Goal: Task Accomplishment & Management: Complete application form

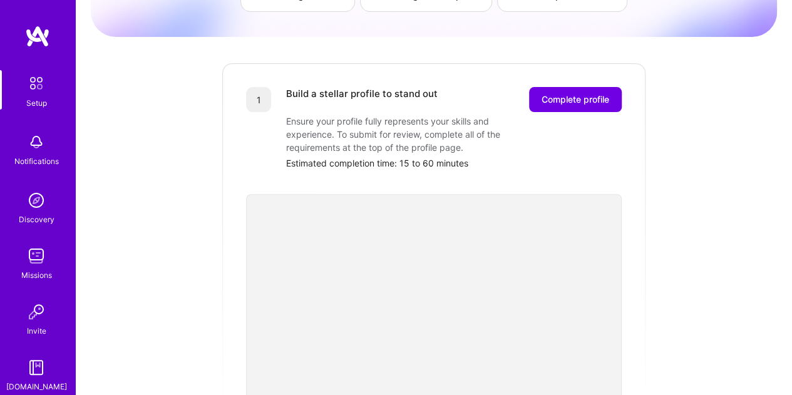
scroll to position [188, 0]
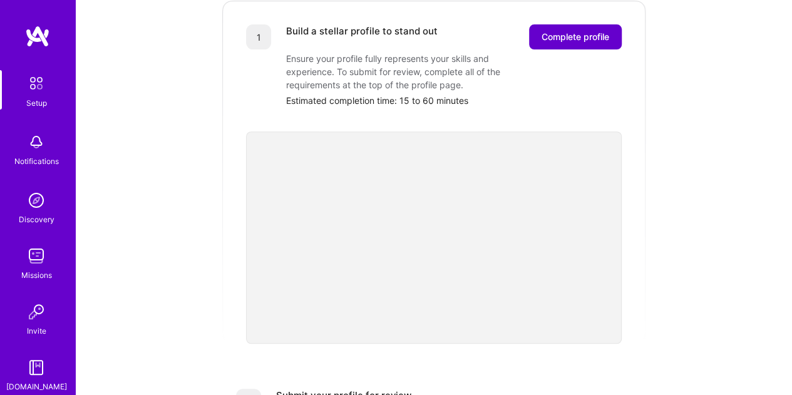
click at [581, 31] on span "Complete profile" at bounding box center [576, 37] width 68 height 13
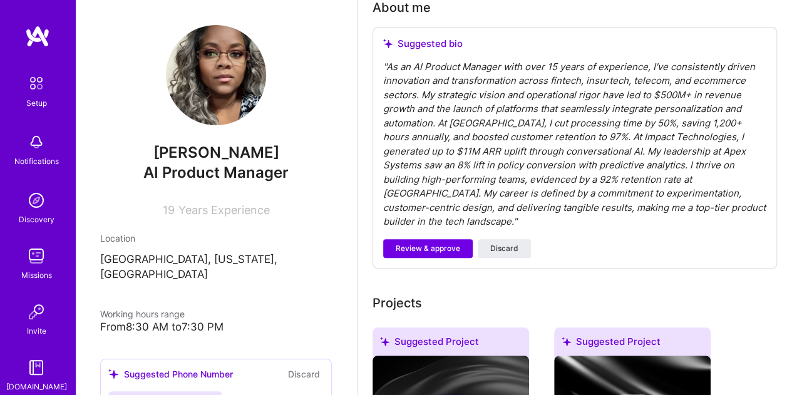
scroll to position [376, 0]
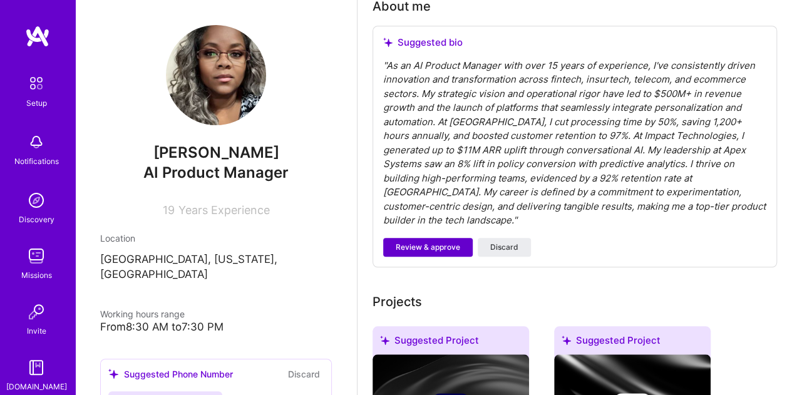
click at [416, 242] on span "Review & approve" at bounding box center [428, 247] width 65 height 11
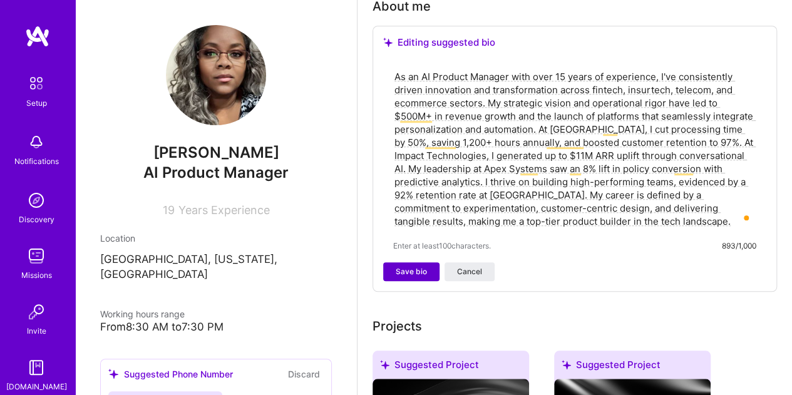
click at [408, 269] on span "Save bio" at bounding box center [411, 271] width 31 height 11
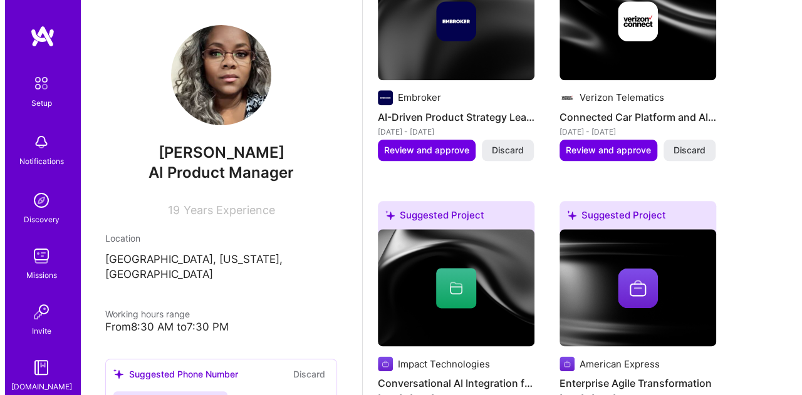
scroll to position [626, 0]
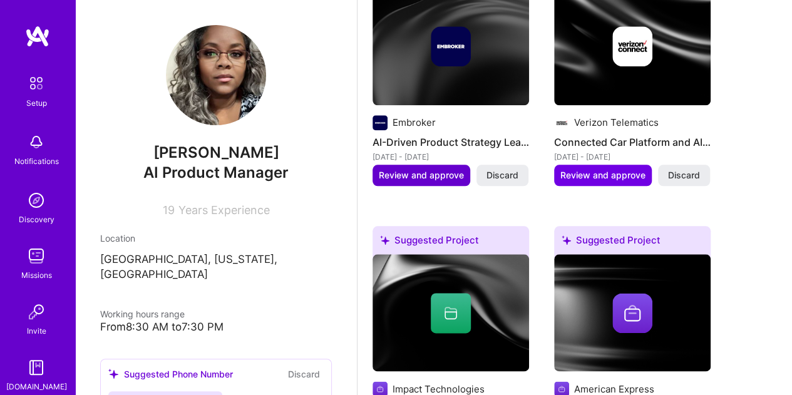
click at [403, 177] on span "Review and approve" at bounding box center [421, 175] width 85 height 13
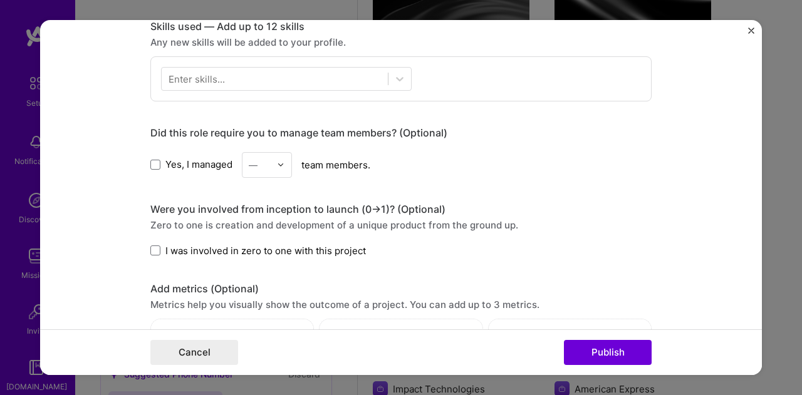
click at [277, 165] on img at bounding box center [281, 165] width 8 height 8
click at [264, 252] on div "12" at bounding box center [267, 263] width 43 height 23
click at [152, 249] on span at bounding box center [155, 251] width 10 height 10
click at [0, 0] on input "I was involved in zero to one with this project" at bounding box center [0, 0] width 0 height 0
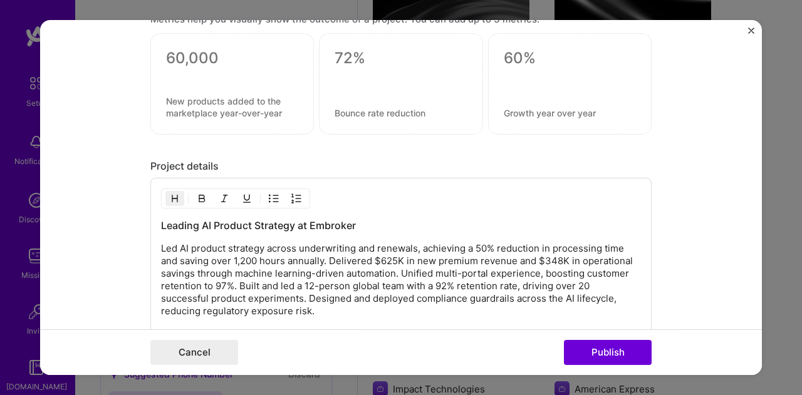
scroll to position [940, 0]
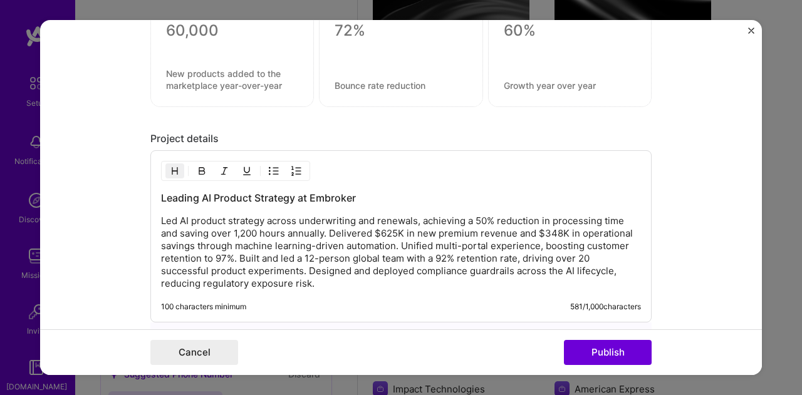
click at [304, 261] on p "Led AI product strategy across underwriting and renewals, achieving a 50% reduc…" at bounding box center [401, 252] width 480 height 75
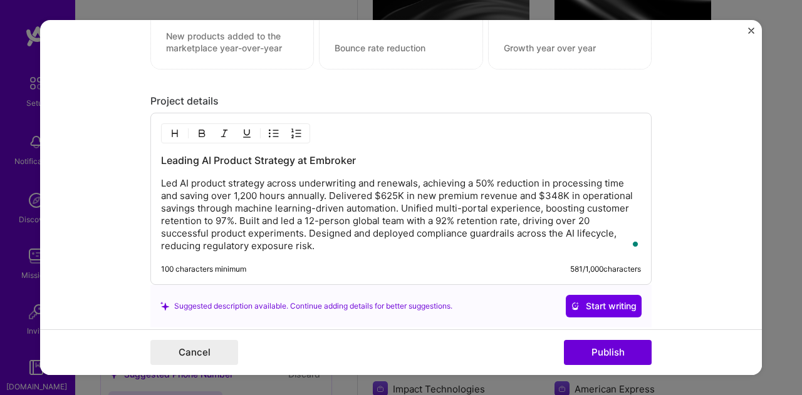
scroll to position [1002, 0]
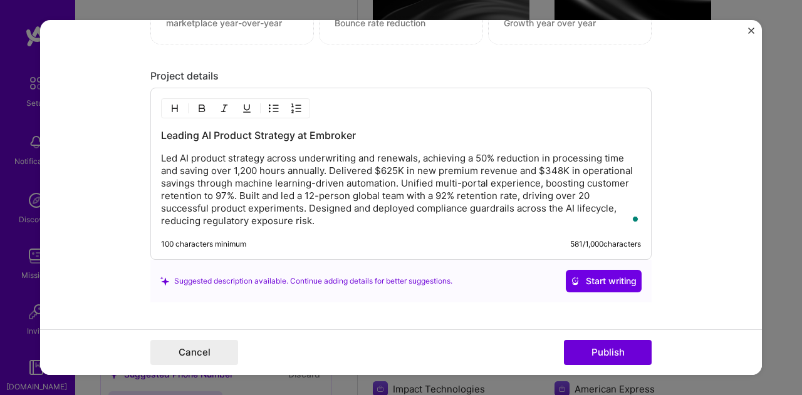
click at [337, 214] on p "Led AI product strategy across underwriting and renewals, achieving a 50% reduc…" at bounding box center [401, 189] width 480 height 75
click at [318, 217] on p "Led AI product strategy across underwriting and renewals, achieving a 50% reduc…" at bounding box center [401, 189] width 480 height 75
drag, startPoint x: 327, startPoint y: 225, endPoint x: 182, endPoint y: 194, distance: 148.6
click at [182, 194] on div "Leading AI Product Strategy at Embroker Led AI product strategy across underwri…" at bounding box center [400, 174] width 501 height 172
click at [175, 186] on p "Led AI product strategy across underwriting and renewals, achieving a 50% reduc…" at bounding box center [401, 189] width 480 height 75
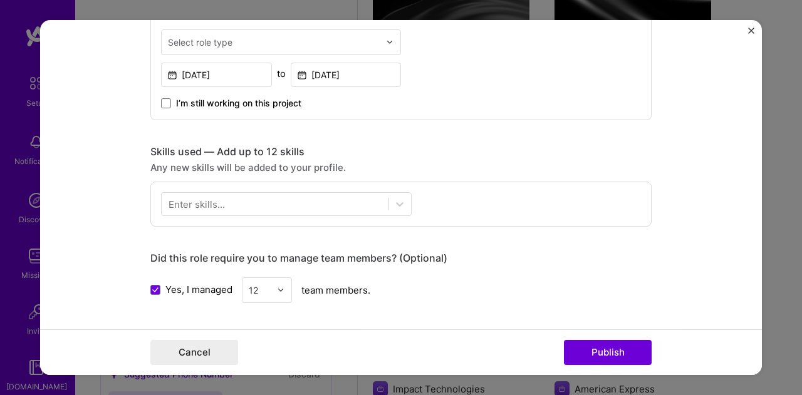
scroll to position [438, 0]
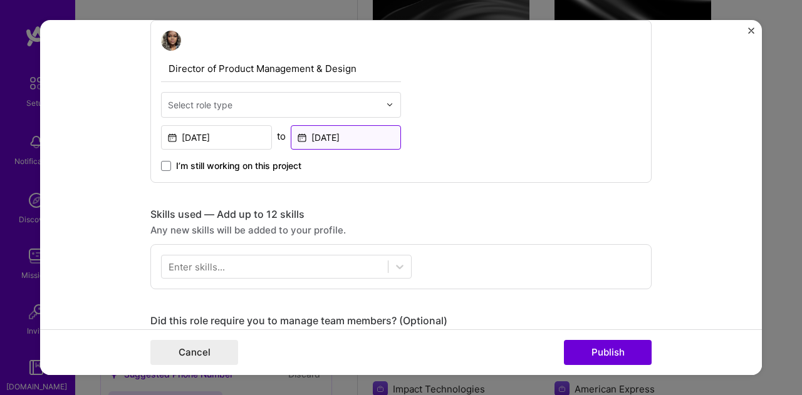
click at [332, 133] on input "[DATE]" at bounding box center [346, 137] width 111 height 24
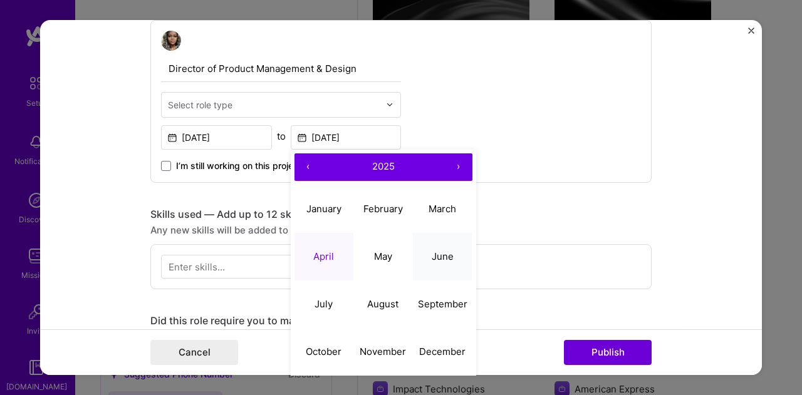
click at [445, 254] on abbr "June" at bounding box center [443, 257] width 22 height 12
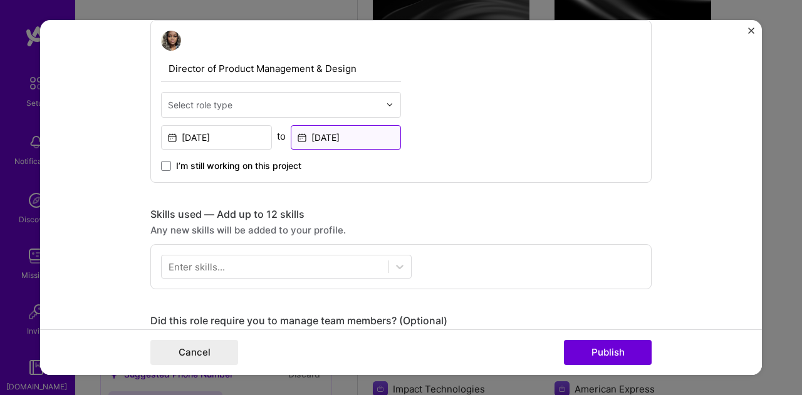
click at [324, 133] on input "[DATE]" at bounding box center [346, 137] width 111 height 24
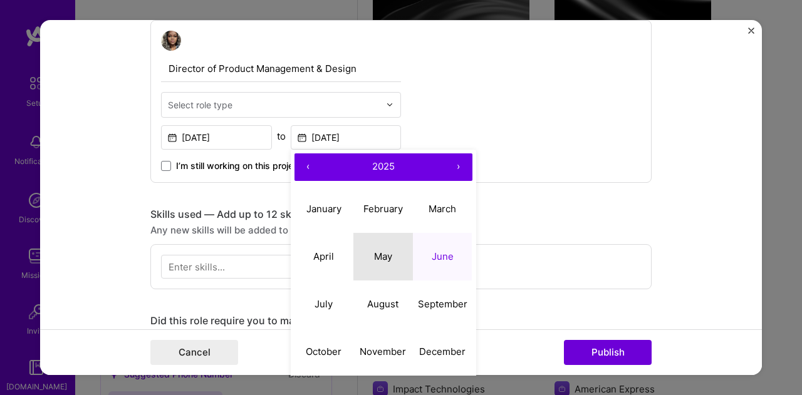
drag, startPoint x: 382, startPoint y: 250, endPoint x: 371, endPoint y: 242, distance: 13.5
click at [382, 251] on abbr "May" at bounding box center [383, 257] width 18 height 12
type input "[DATE]"
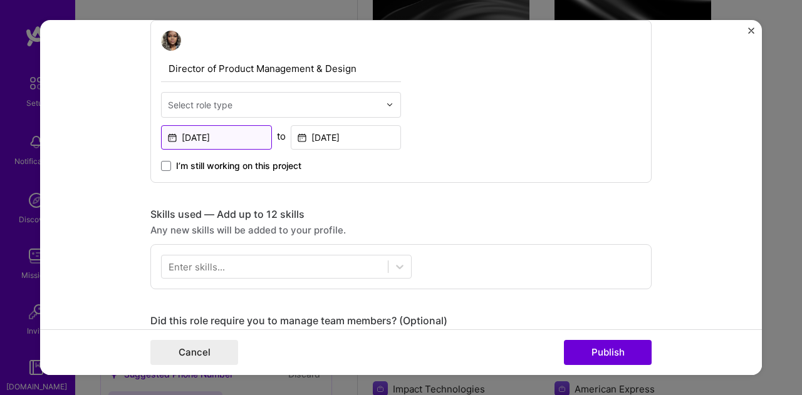
click at [204, 133] on input "[DATE]" at bounding box center [216, 137] width 111 height 24
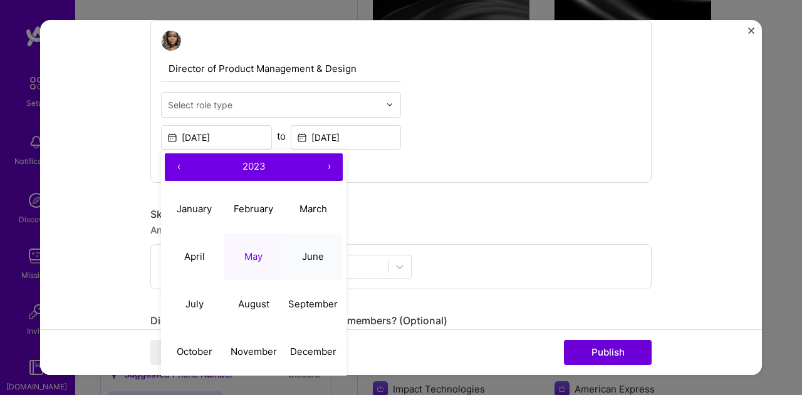
click at [313, 252] on abbr "June" at bounding box center [313, 257] width 22 height 12
type input "[DATE]"
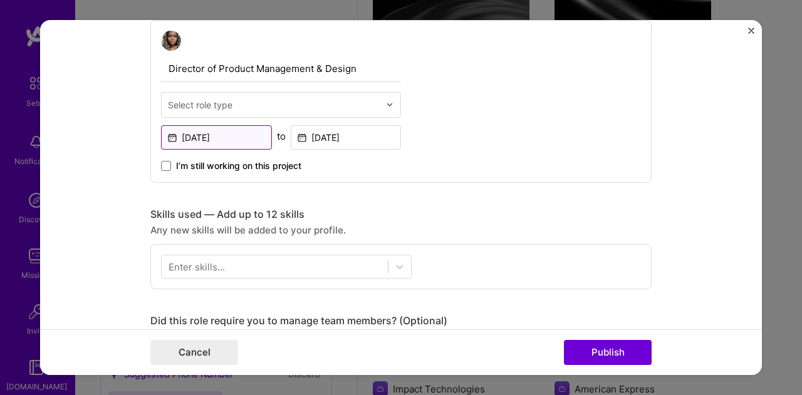
click at [214, 136] on input "[DATE]" at bounding box center [216, 137] width 111 height 24
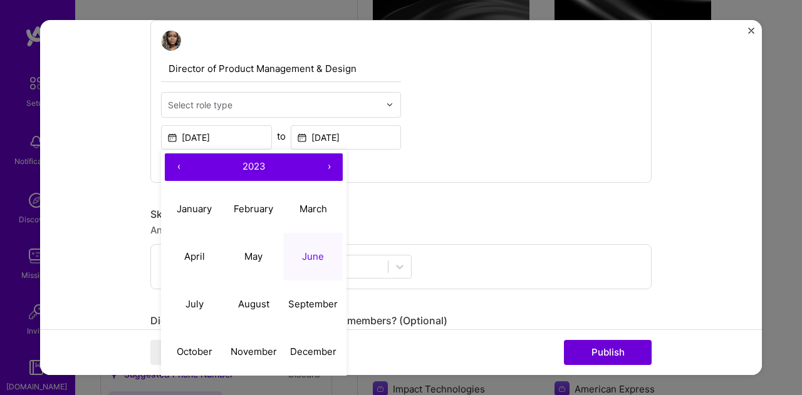
click at [477, 139] on div "Director of Product Management & Design Select role type [DATE] ‹ 2023 › Januar…" at bounding box center [400, 101] width 501 height 163
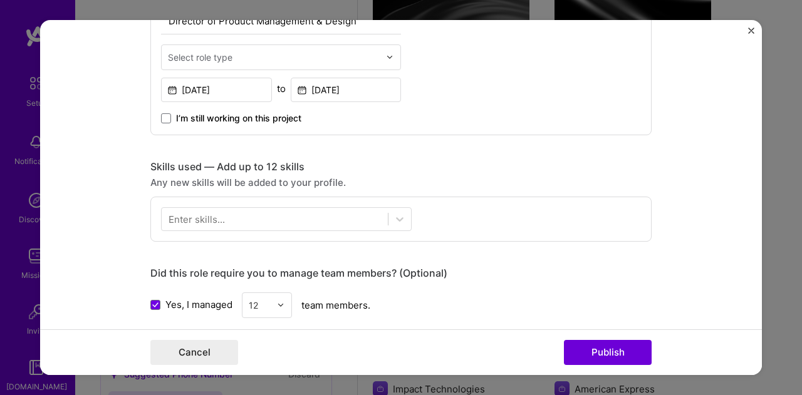
scroll to position [564, 0]
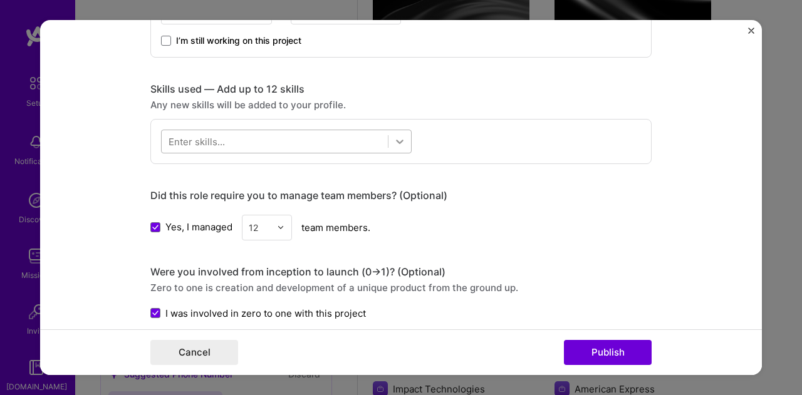
click at [400, 140] on icon at bounding box center [399, 141] width 13 height 13
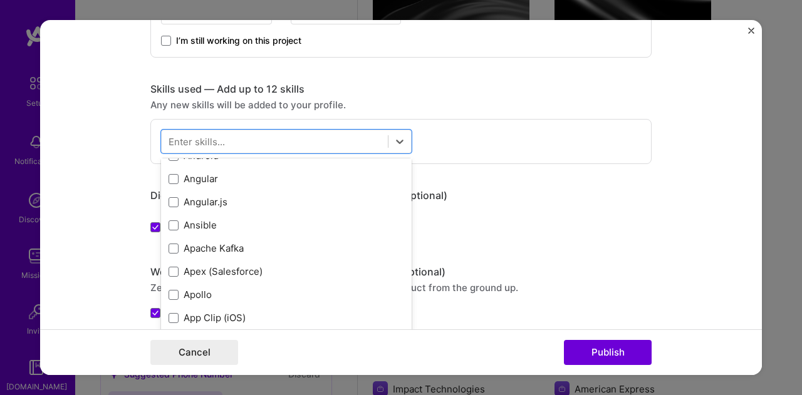
scroll to position [814, 0]
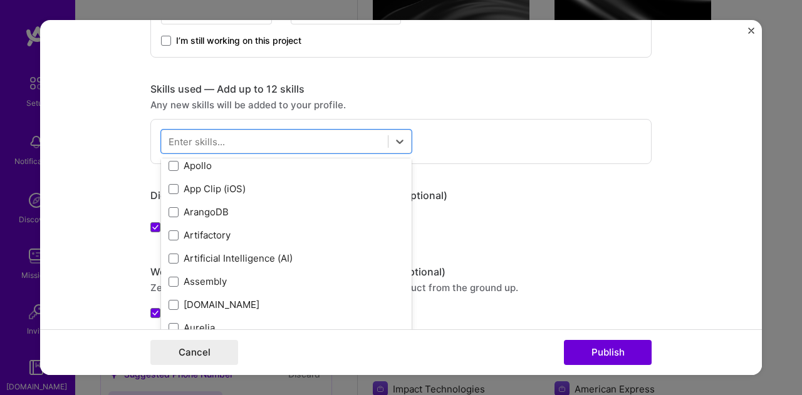
click at [199, 137] on div "Enter skills..." at bounding box center [196, 141] width 56 height 13
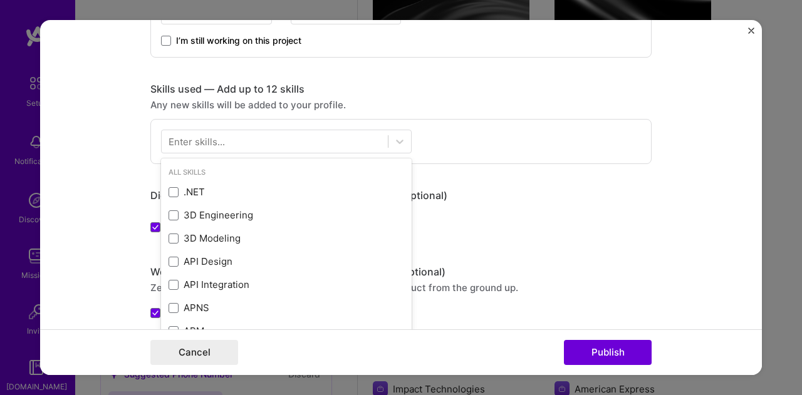
click at [199, 138] on div "Enter skills..." at bounding box center [196, 141] width 56 height 13
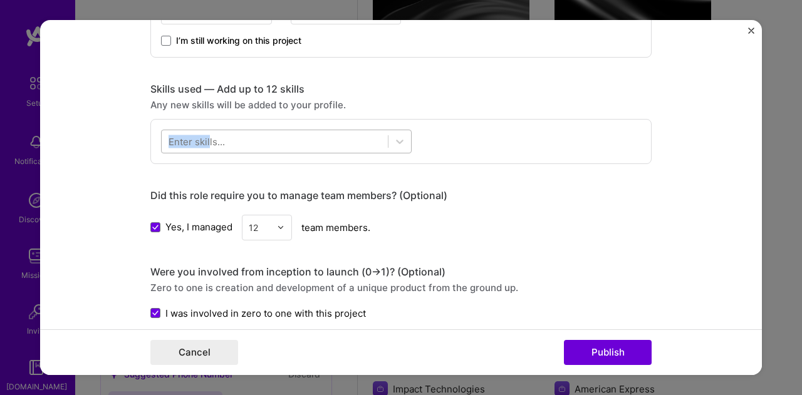
click at [205, 147] on div "Enter skills..." at bounding box center [286, 142] width 251 height 24
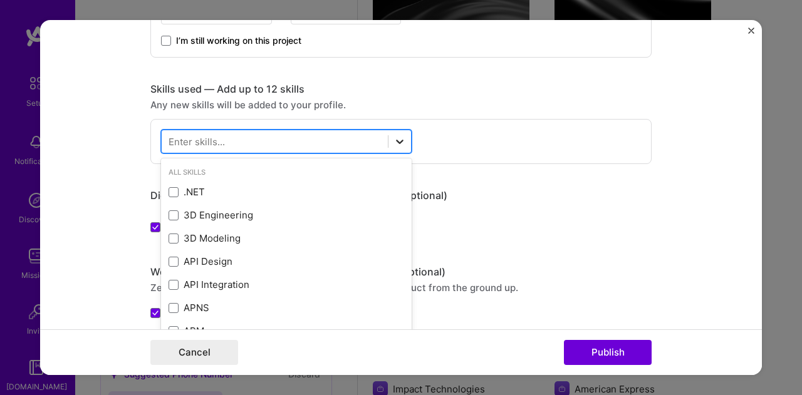
drag, startPoint x: 172, startPoint y: 142, endPoint x: 398, endPoint y: 142, distance: 226.7
click at [398, 142] on icon at bounding box center [399, 141] width 13 height 13
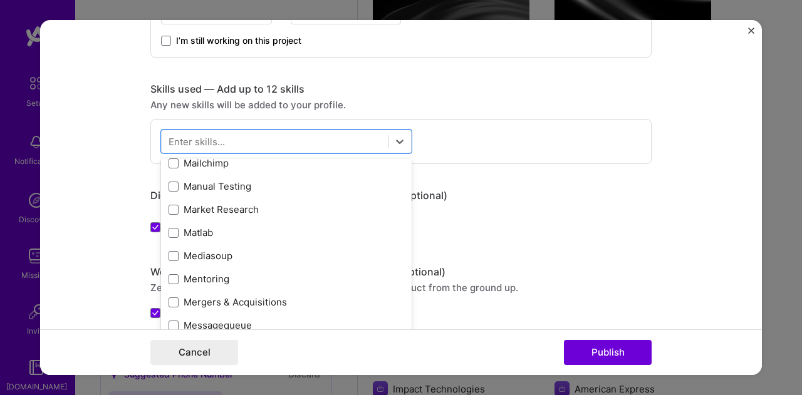
scroll to position [4572, 0]
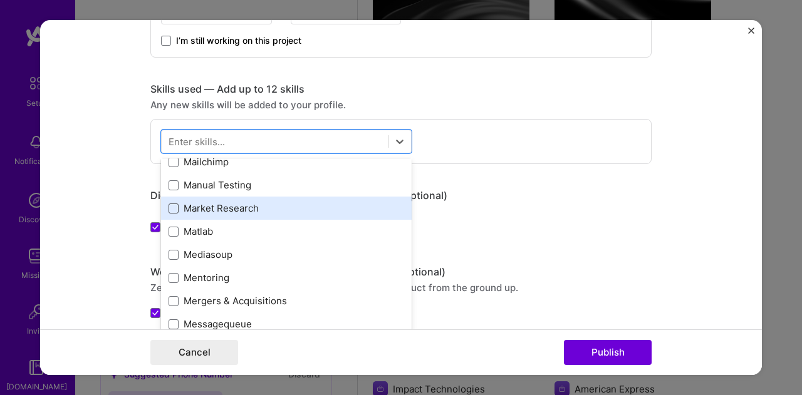
click at [168, 205] on span at bounding box center [173, 209] width 10 height 10
click at [0, 0] on input "checkbox" at bounding box center [0, 0] width 0 height 0
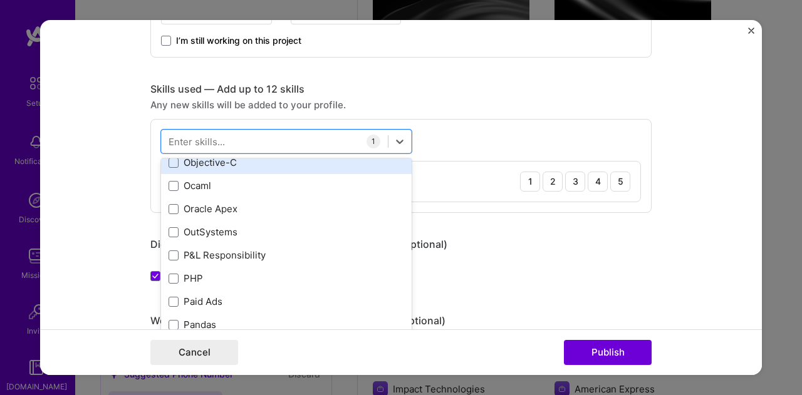
scroll to position [5261, 0]
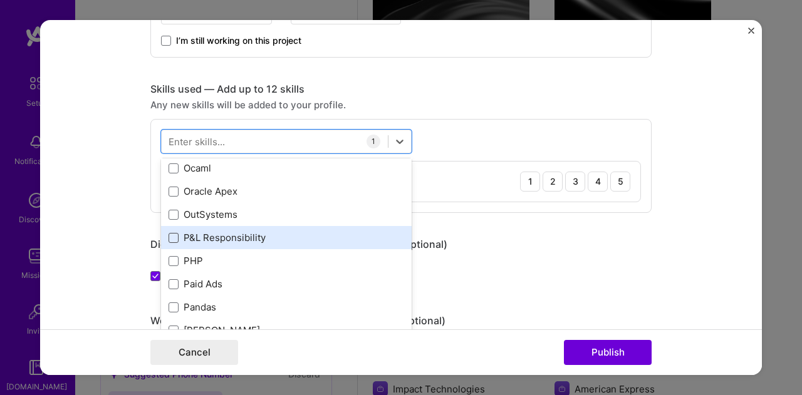
click at [170, 236] on span at bounding box center [173, 238] width 10 height 10
click at [0, 0] on input "checkbox" at bounding box center [0, 0] width 0 height 0
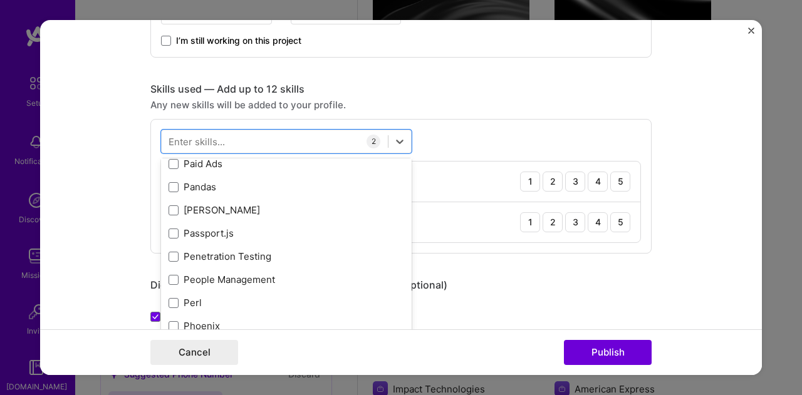
scroll to position [5386, 0]
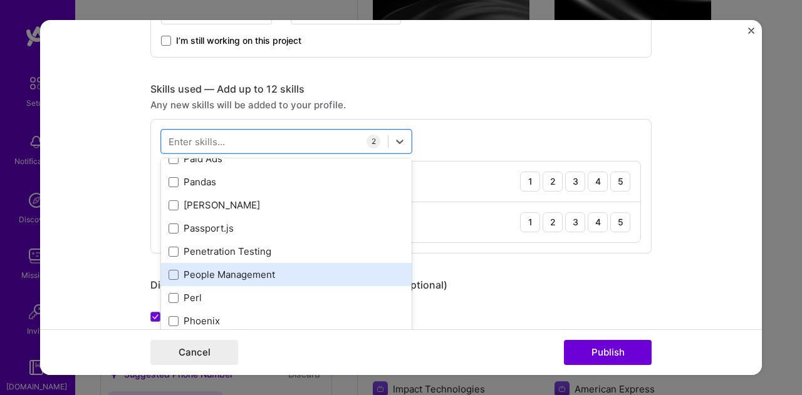
click at [199, 269] on div "People Management" at bounding box center [286, 274] width 236 height 13
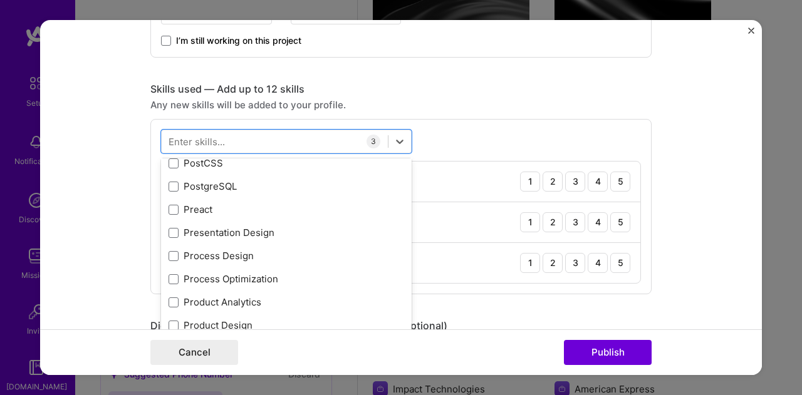
scroll to position [5700, 0]
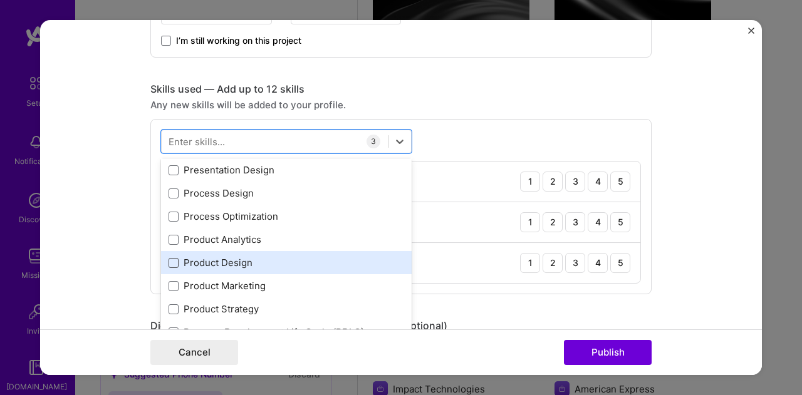
click at [168, 264] on span at bounding box center [173, 263] width 10 height 10
click at [0, 0] on input "checkbox" at bounding box center [0, 0] width 0 height 0
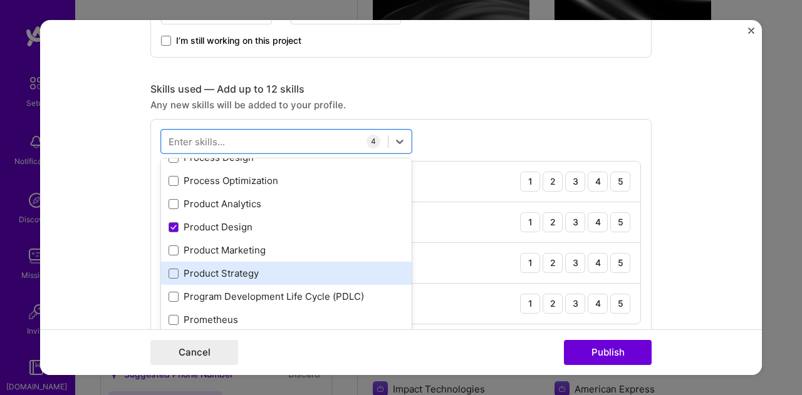
scroll to position [5762, 0]
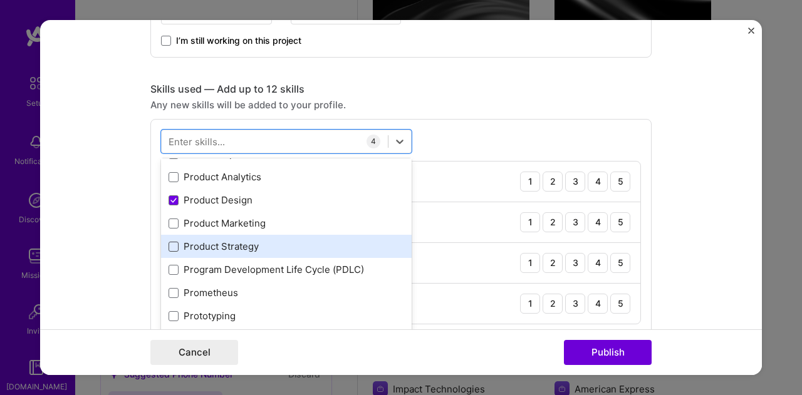
click at [168, 242] on span at bounding box center [173, 247] width 10 height 10
click at [0, 0] on input "checkbox" at bounding box center [0, 0] width 0 height 0
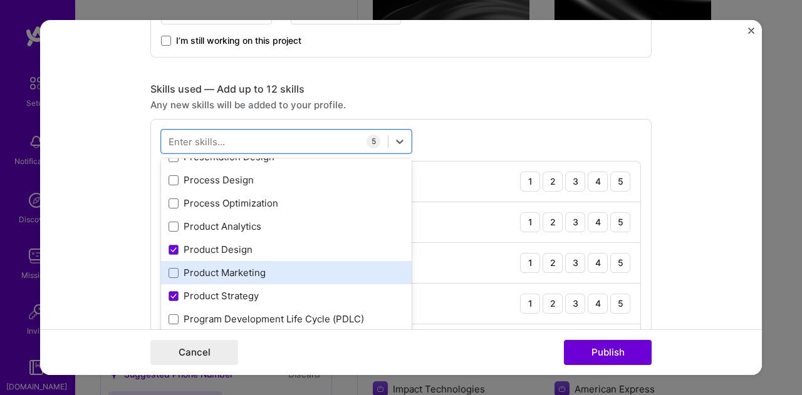
scroll to position [5700, 0]
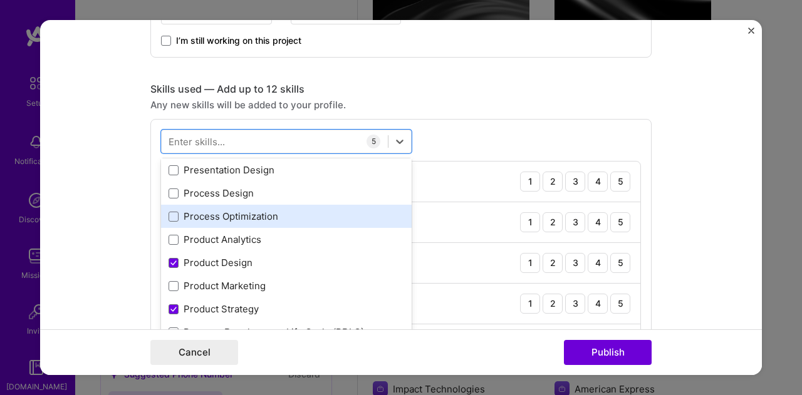
click at [218, 215] on div "Process Optimization" at bounding box center [286, 216] width 236 height 13
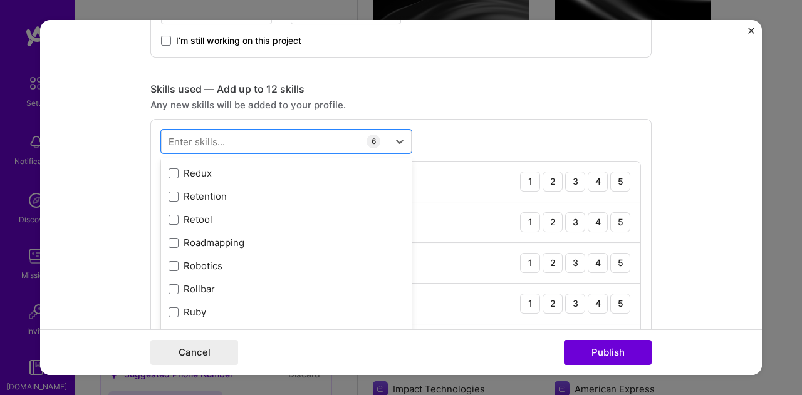
scroll to position [6326, 0]
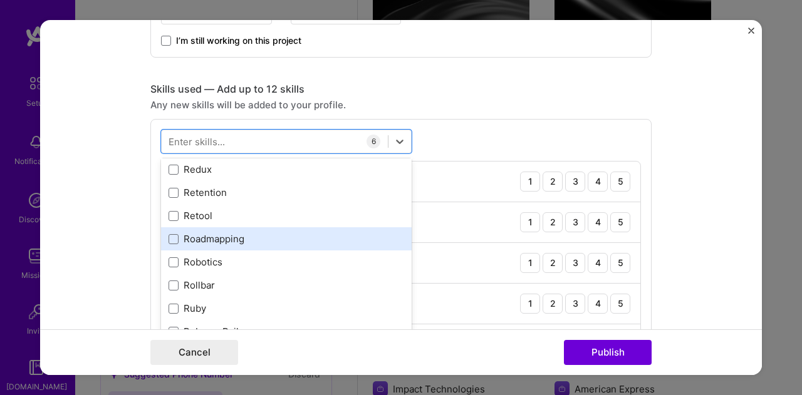
click at [269, 232] on div "Roadmapping" at bounding box center [286, 238] width 236 height 13
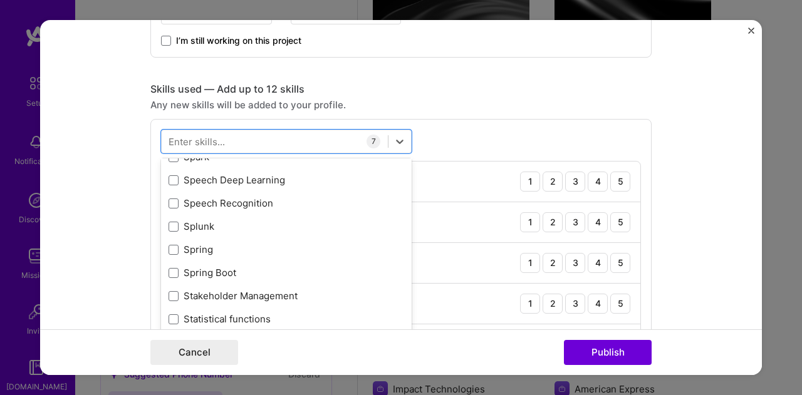
scroll to position [7328, 0]
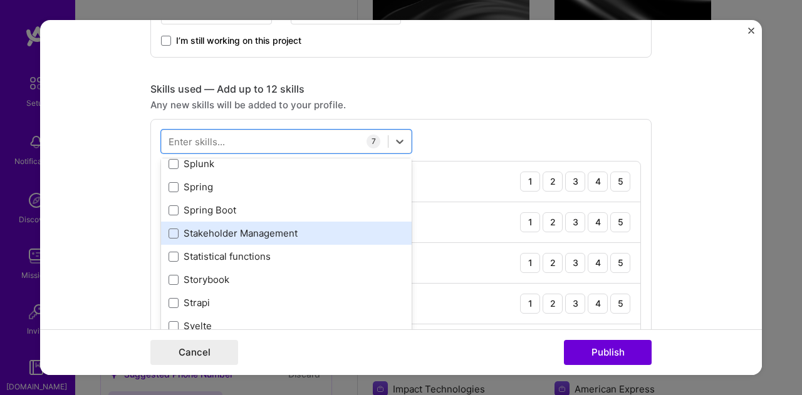
click at [210, 230] on div "Stakeholder Management" at bounding box center [286, 233] width 236 height 13
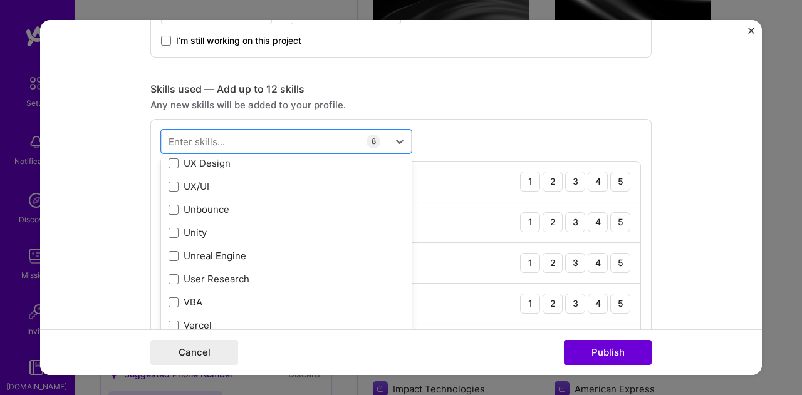
scroll to position [7892, 0]
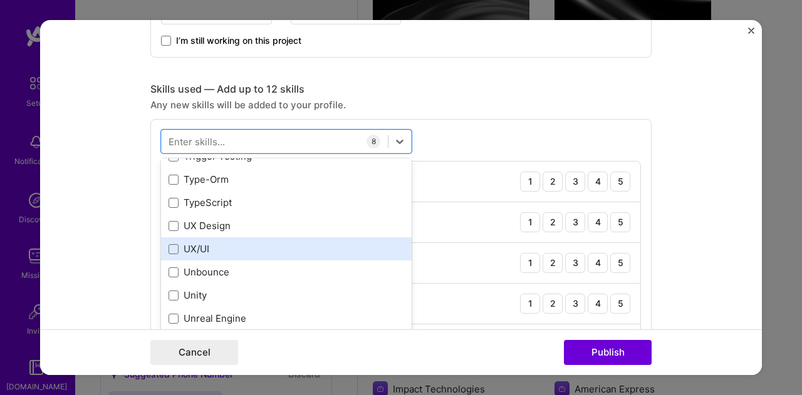
click at [257, 247] on div "UX/UI" at bounding box center [286, 248] width 236 height 13
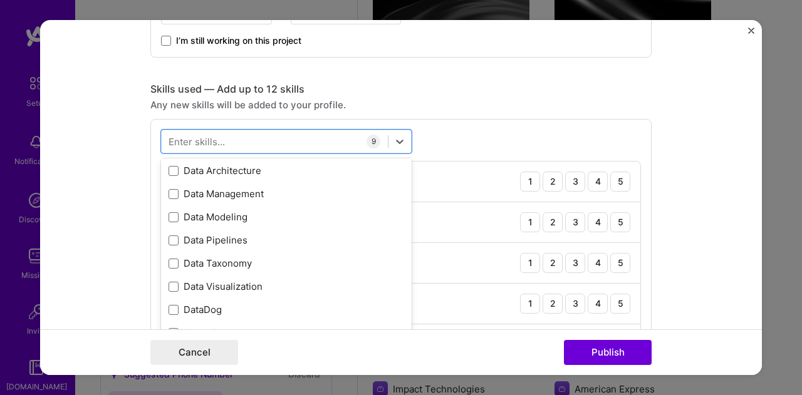
scroll to position [2223, 0]
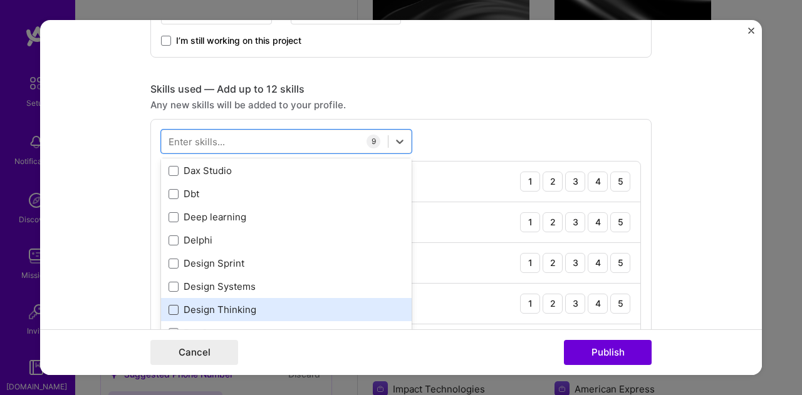
click at [173, 306] on span at bounding box center [173, 310] width 10 height 10
click at [0, 0] on input "checkbox" at bounding box center [0, 0] width 0 height 0
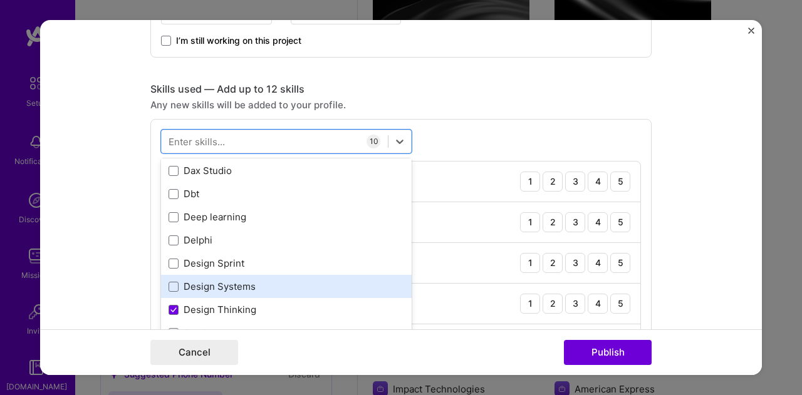
click at [175, 289] on div "Design Systems" at bounding box center [286, 286] width 236 height 13
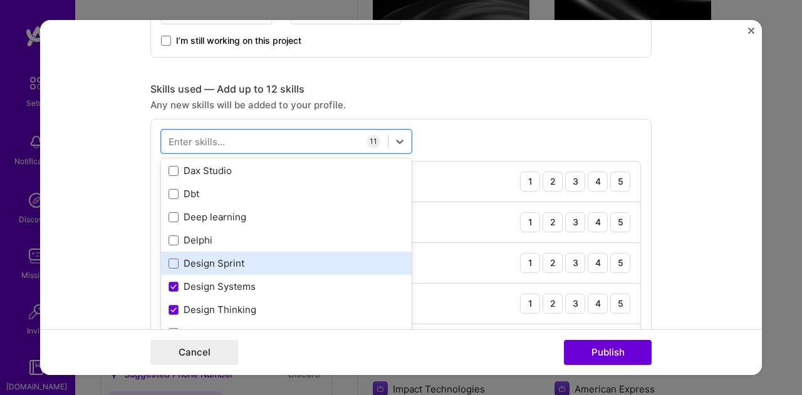
click at [202, 264] on div "Design Sprint" at bounding box center [286, 263] width 236 height 13
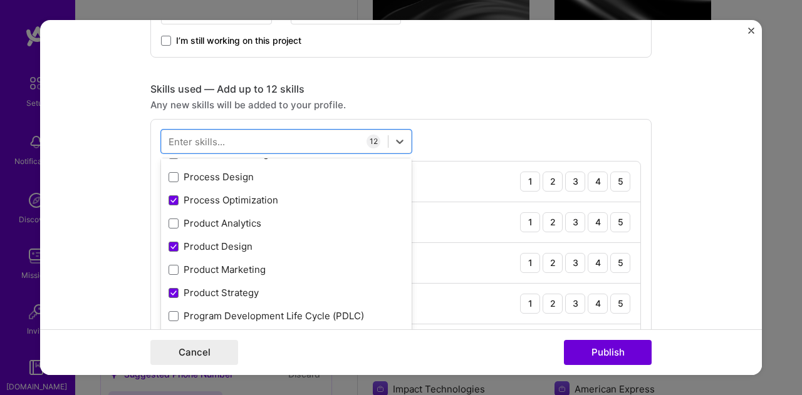
scroll to position [5730, 0]
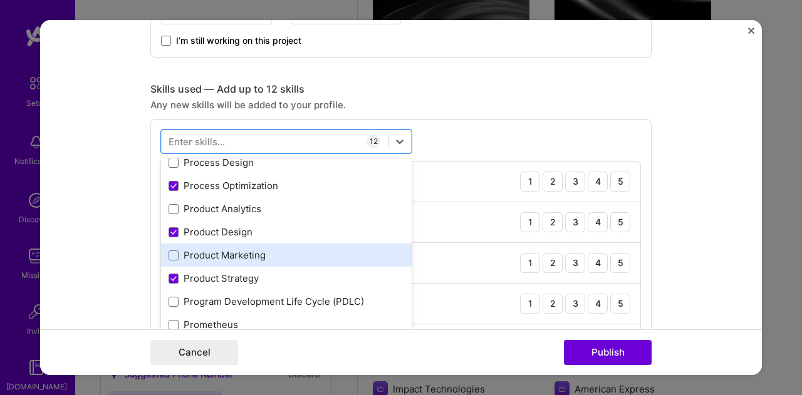
click at [219, 254] on div "Product Marketing" at bounding box center [286, 255] width 236 height 13
